Goal: Check status

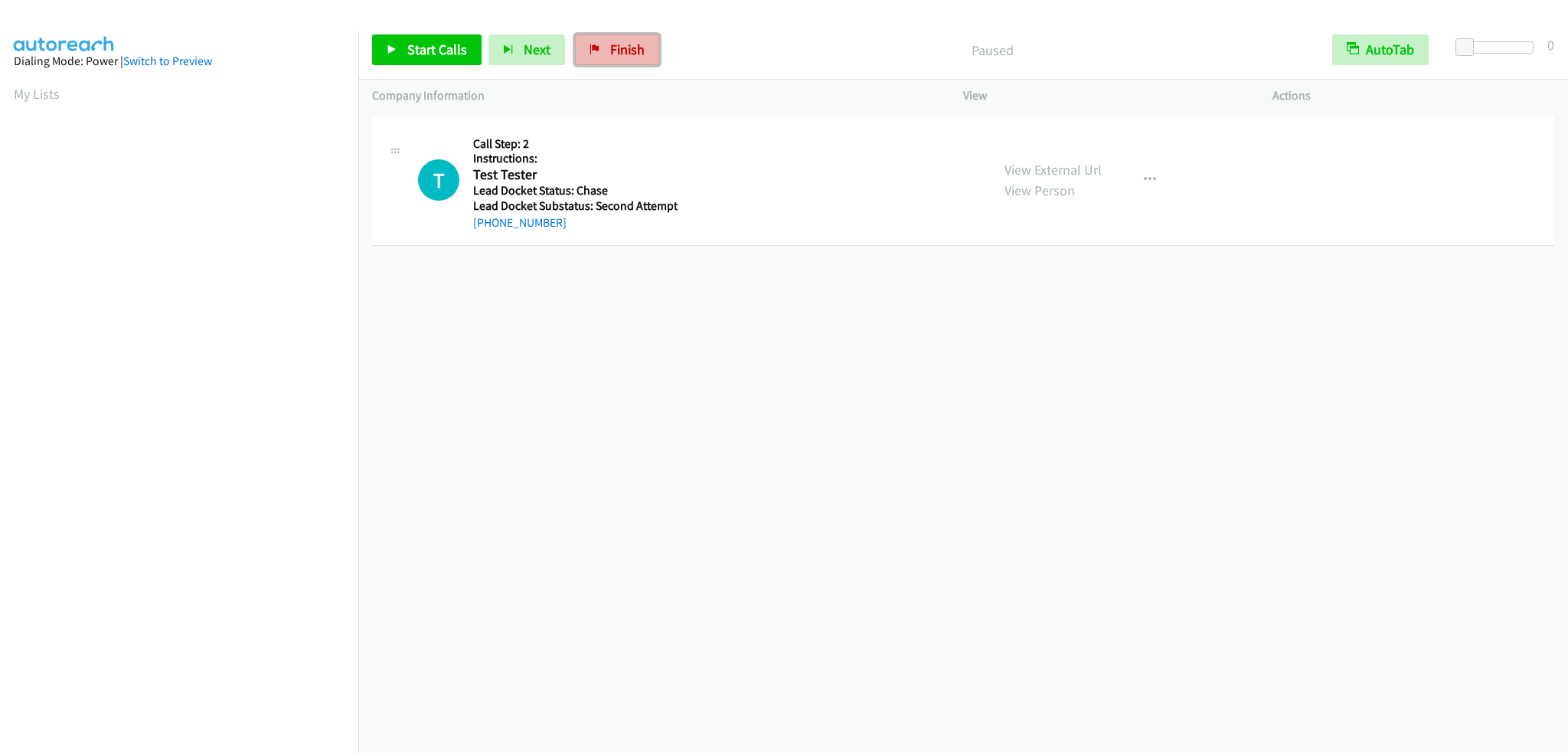
click at [619, 48] on span "Finish" at bounding box center [626, 50] width 34 height 18
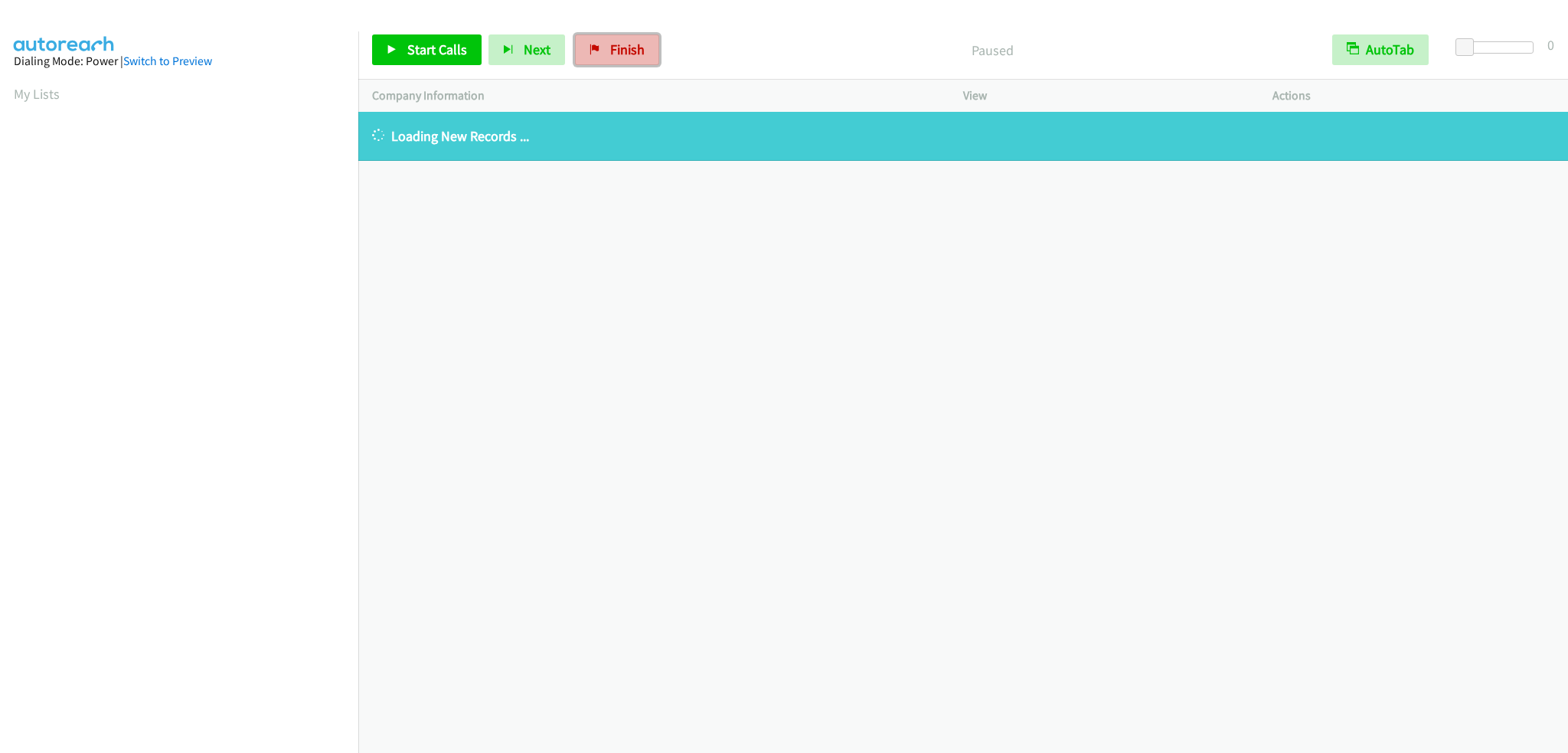
click at [619, 54] on span "Finish" at bounding box center [626, 50] width 34 height 18
